Goal: Navigation & Orientation: Find specific page/section

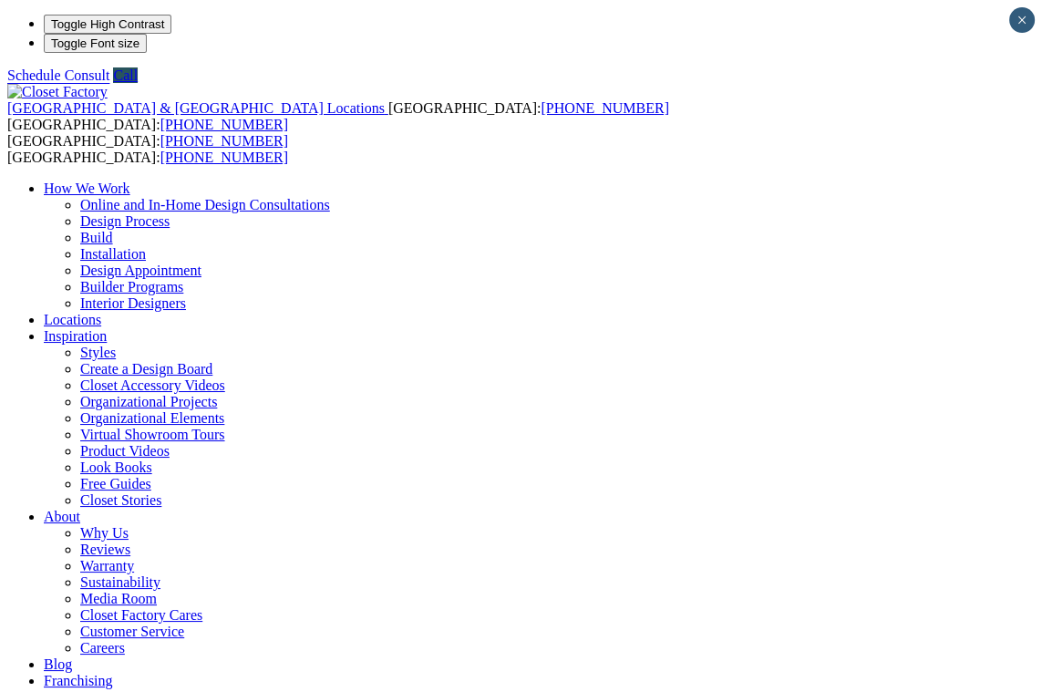
click at [714, 88] on div "United States & Canada Locations USA: (800) 838-7995 CANADA: (888) 237-5650 USA…" at bounding box center [521, 410] width 1028 height 653
click at [0, 0] on link "Wall Units" at bounding box center [0, 0] width 0 height 0
